Goal: Transaction & Acquisition: Purchase product/service

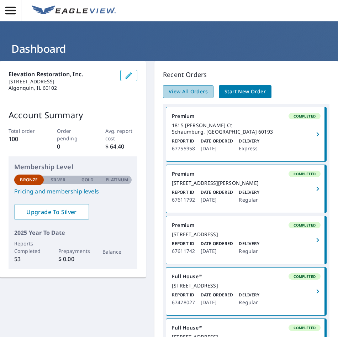
click at [195, 94] on span "View All Orders" at bounding box center [188, 91] width 39 height 9
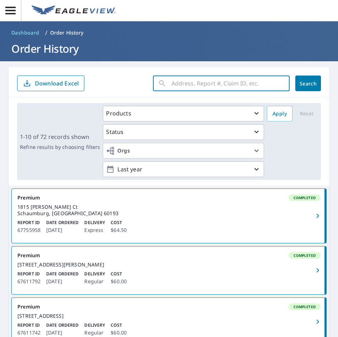
click at [171, 82] on input "text" at bounding box center [230, 83] width 118 height 20
type input "724"
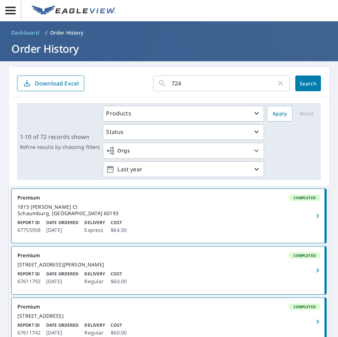
click at [316, 80] on div "724 ​ Search Download Excel" at bounding box center [169, 82] width 321 height 30
click at [311, 83] on span "Search" at bounding box center [308, 83] width 14 height 7
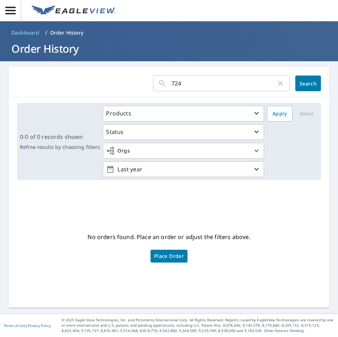
click at [276, 83] on icon "button" at bounding box center [280, 83] width 9 height 9
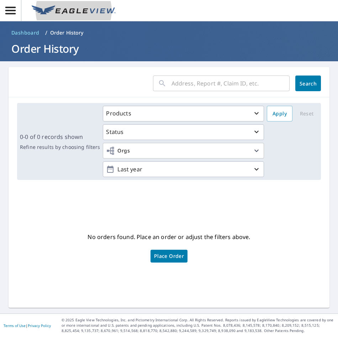
click at [58, 11] on img at bounding box center [74, 10] width 84 height 11
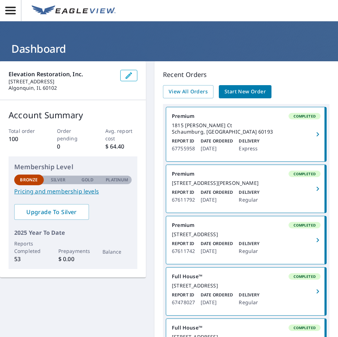
click at [233, 91] on span "Start New Order" at bounding box center [244, 91] width 41 height 9
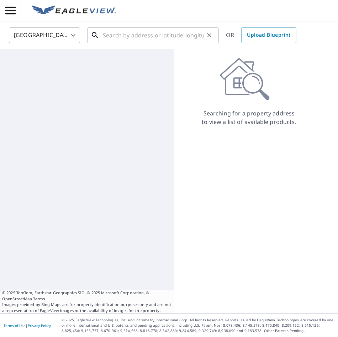
click at [129, 30] on input "text" at bounding box center [153, 35] width 101 height 20
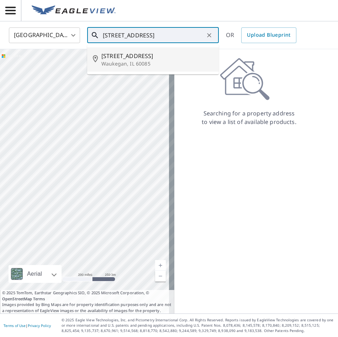
click at [134, 63] on p "Waukegan, IL 60085" at bounding box center [157, 63] width 112 height 7
type input "[STREET_ADDRESS]"
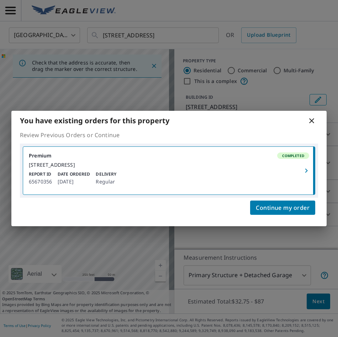
click at [309, 118] on icon at bounding box center [311, 120] width 9 height 9
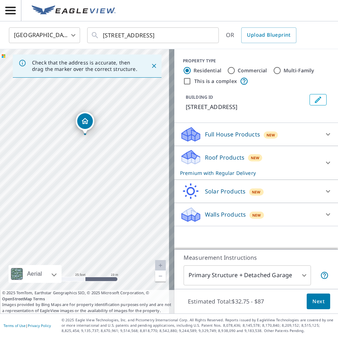
click at [81, 122] on icon "Dropped pin, building 1, Residential property, 724 W Pacific Ave Waukegan, IL 6…" at bounding box center [85, 121] width 9 height 9
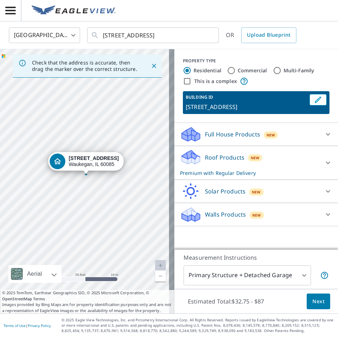
drag, startPoint x: 156, startPoint y: 197, endPoint x: 158, endPoint y: 193, distance: 4.5
click at [158, 193] on div "[STREET_ADDRESS]" at bounding box center [87, 181] width 174 height 264
click at [224, 159] on p "Roof Products" at bounding box center [224, 157] width 39 height 9
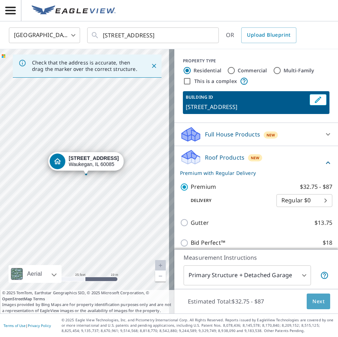
click at [312, 304] on span "Next" at bounding box center [318, 301] width 12 height 9
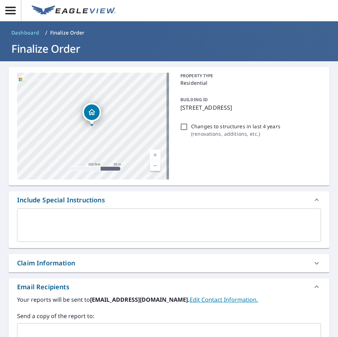
click at [90, 110] on icon "Dropped pin, building 1, Residential property, 724 W Pacific Ave Waukegan, IL 6…" at bounding box center [91, 112] width 7 height 6
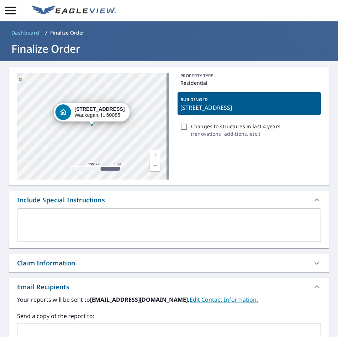
click at [233, 106] on p "[STREET_ADDRESS]" at bounding box center [249, 107] width 138 height 9
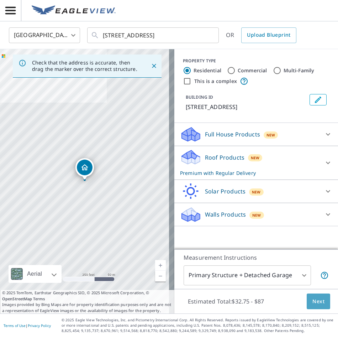
click at [312, 300] on span "Next" at bounding box center [318, 301] width 12 height 9
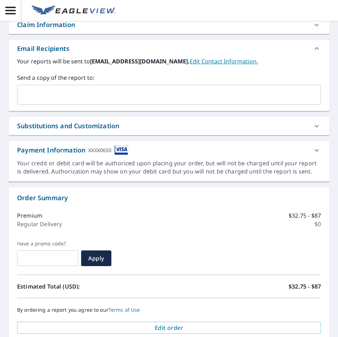
scroll to position [287, 0]
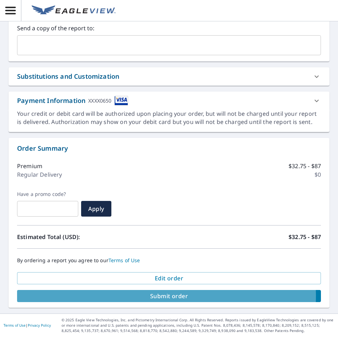
click at [161, 296] on span "Submit order" at bounding box center [169, 296] width 292 height 8
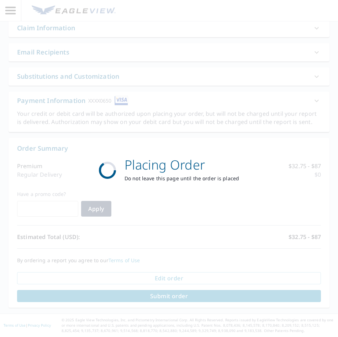
scroll to position [235, 0]
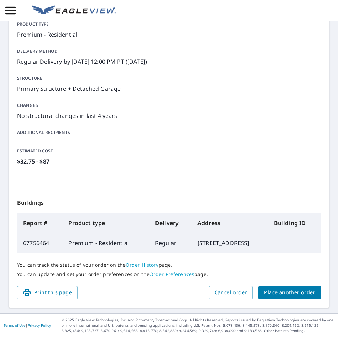
scroll to position [100, 0]
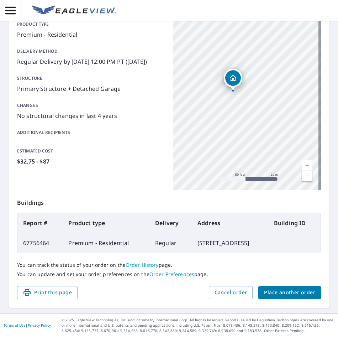
drag, startPoint x: 255, startPoint y: 70, endPoint x: 224, endPoint y: 128, distance: 65.4
click at [224, 128] on div "[STREET_ADDRESS]" at bounding box center [247, 101] width 148 height 178
drag, startPoint x: 240, startPoint y: 89, endPoint x: 260, endPoint y: 105, distance: 25.5
click at [260, 105] on div "[STREET_ADDRESS]" at bounding box center [247, 101] width 148 height 178
